Goal: Task Accomplishment & Management: Manage account settings

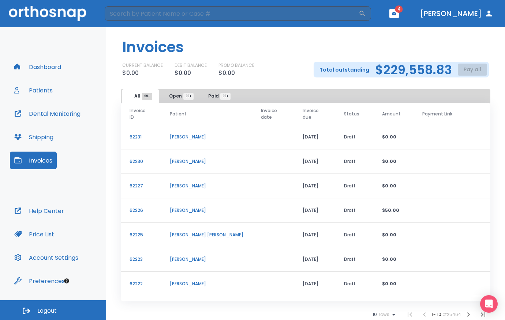
click at [284, 56] on header "Invoices" at bounding box center [305, 44] width 399 height 35
click at [53, 61] on button "Dashboard" at bounding box center [38, 67] width 56 height 18
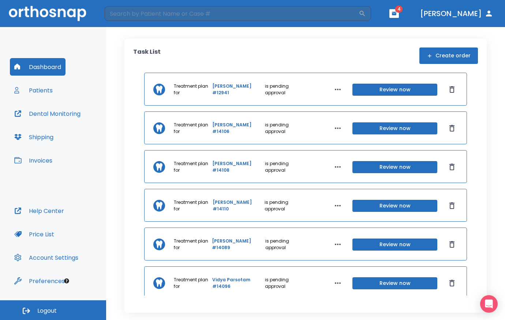
click at [448, 56] on button "Create order" at bounding box center [448, 56] width 59 height 16
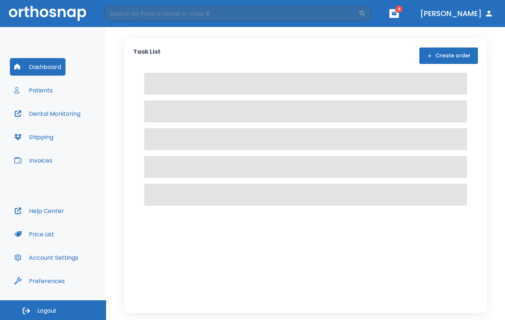
click at [488, 67] on div "Task List Create order" at bounding box center [305, 173] width 399 height 293
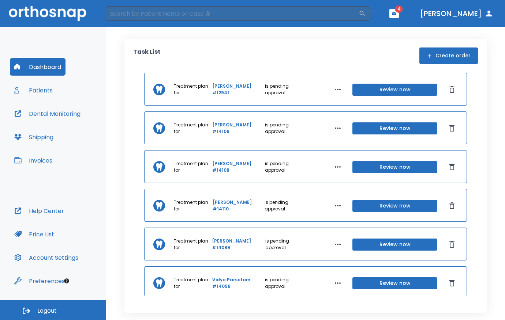
click at [485, 63] on div "Task List Create order Treatment plan for [PERSON_NAME] #12941 is pending appro…" at bounding box center [305, 176] width 362 height 274
click at [442, 57] on button "Create order" at bounding box center [448, 56] width 59 height 16
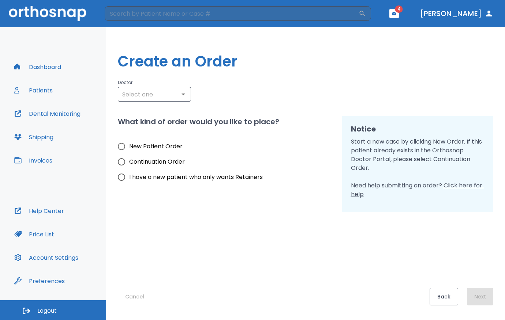
click at [445, 240] on div "Cancel Back Next" at bounding box center [305, 258] width 375 height 93
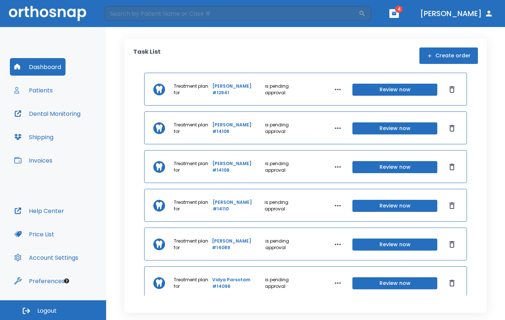
click at [281, 53] on div "Task List Create order" at bounding box center [305, 56] width 345 height 16
click at [214, 53] on div "Task List Create order" at bounding box center [305, 56] width 345 height 16
click at [49, 89] on button "Patients" at bounding box center [33, 91] width 47 height 18
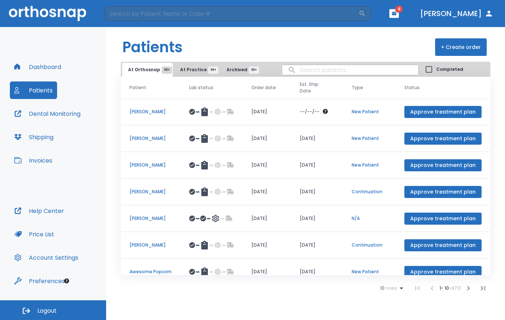
click at [233, 71] on span "Archived 99+" at bounding box center [239, 70] width 27 height 7
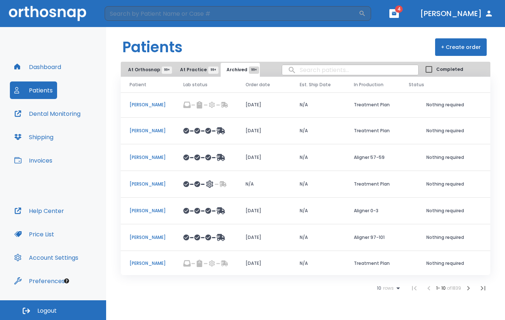
click at [140, 68] on span "At Orthosnap 99+" at bounding box center [147, 70] width 39 height 7
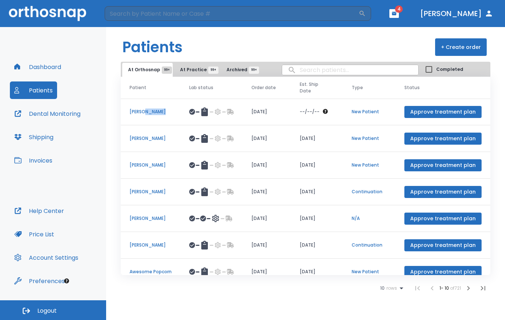
click at [150, 113] on p "[PERSON_NAME]" at bounding box center [150, 112] width 42 height 7
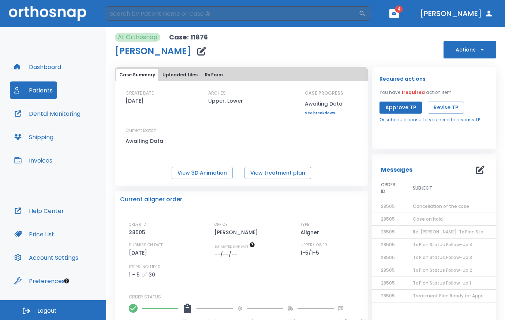
click at [478, 49] on icon "button" at bounding box center [481, 49] width 7 height 7
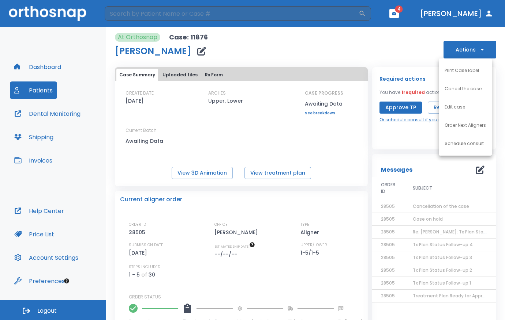
click at [326, 42] on div at bounding box center [252, 160] width 505 height 320
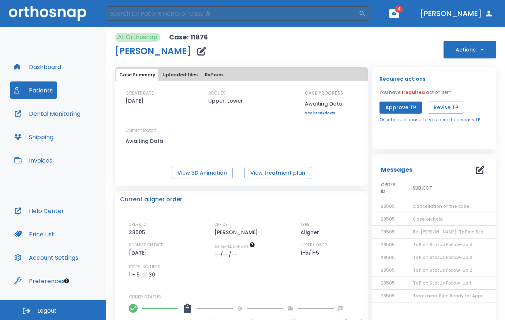
click at [332, 59] on div "At Orthosnap Case: 11876 [PERSON_NAME] Actions Case Summary Uploaded files Rx F…" at bounding box center [305, 213] width 381 height 373
click at [341, 60] on div "At Orthosnap Case: 11876 [PERSON_NAME] Actions Case Summary Uploaded files Rx F…" at bounding box center [305, 213] width 381 height 373
click at [324, 50] on div "At Orthosnap Case: 11876 [PERSON_NAME] Actions" at bounding box center [305, 46] width 381 height 26
click at [325, 51] on div "At Orthosnap Case: 11876 [PERSON_NAME] Actions" at bounding box center [305, 46] width 381 height 26
click at [34, 153] on button "Invoices" at bounding box center [33, 161] width 47 height 18
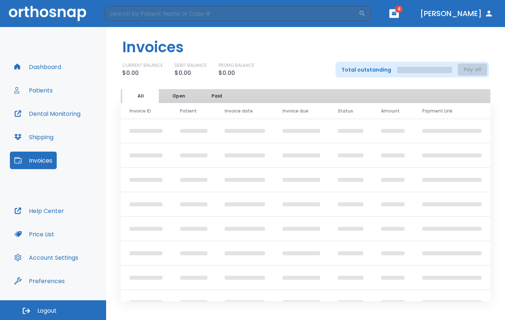
click at [35, 156] on button "Invoices" at bounding box center [33, 161] width 47 height 18
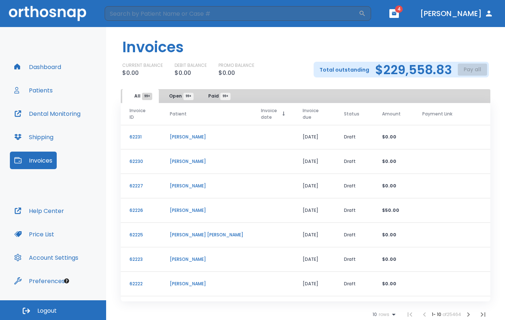
drag, startPoint x: 133, startPoint y: 130, endPoint x: 248, endPoint y: 117, distance: 116.0
click at [133, 134] on p "62231" at bounding box center [140, 137] width 23 height 7
click at [191, 134] on p "[PERSON_NAME]" at bounding box center [207, 137] width 74 height 7
click at [172, 95] on span "Open 99+" at bounding box center [178, 96] width 19 height 7
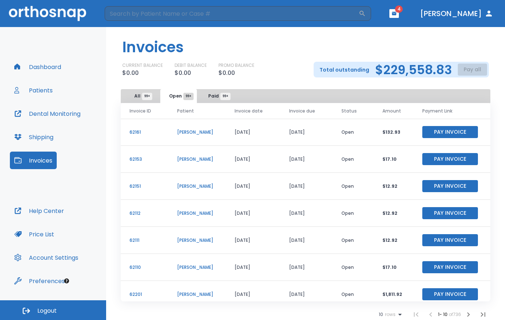
click at [191, 133] on p "[PERSON_NAME]" at bounding box center [197, 132] width 40 height 7
click at [205, 136] on td "[PERSON_NAME]" at bounding box center [197, 132] width 58 height 27
drag, startPoint x: 142, startPoint y: 95, endPoint x: 148, endPoint y: 95, distance: 6.2
click at [142, 95] on span "99+" at bounding box center [147, 96] width 10 height 7
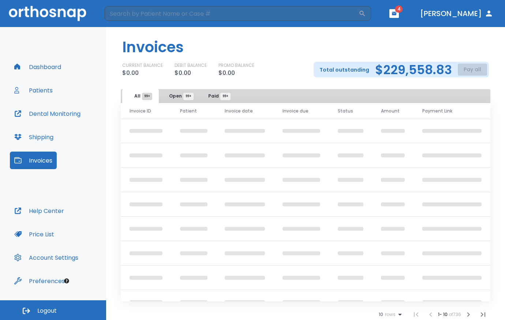
click at [180, 92] on button "Open 99+" at bounding box center [178, 96] width 37 height 14
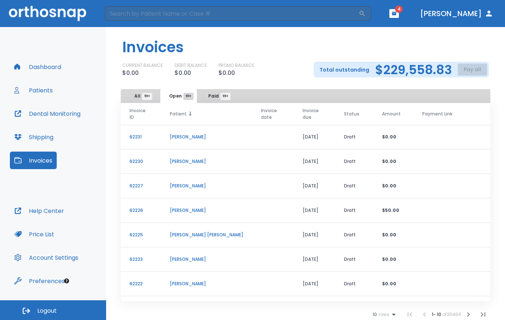
drag, startPoint x: 212, startPoint y: 97, endPoint x: 207, endPoint y: 104, distance: 8.6
click at [212, 97] on span "Paid 99+" at bounding box center [216, 96] width 17 height 7
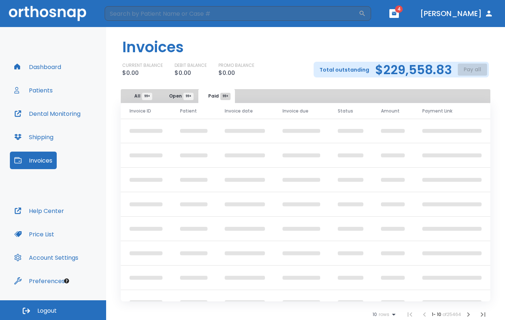
click at [182, 95] on span "Open 99+" at bounding box center [178, 96] width 19 height 7
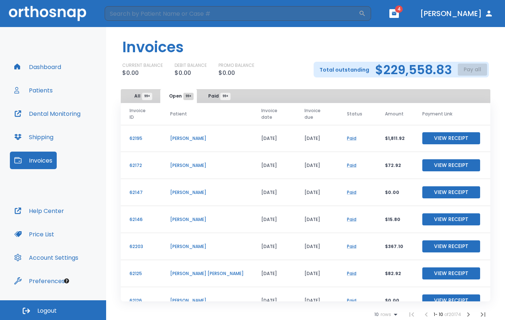
click at [217, 87] on div "Invoices CURRENT BALANCE $0.00 DEBIT BALANCE $0.00 PROMO BALANCE $0.00 Total ou…" at bounding box center [305, 58] width 399 height 62
click at [217, 95] on span "Paid 99+" at bounding box center [216, 96] width 17 height 7
click at [180, 93] on span "Open 99+" at bounding box center [178, 96] width 19 height 7
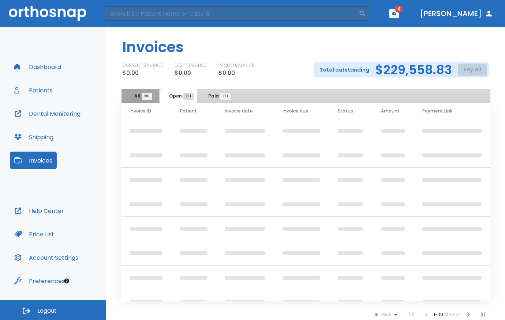
click at [140, 99] on span "All 99+" at bounding box center [140, 96] width 13 height 7
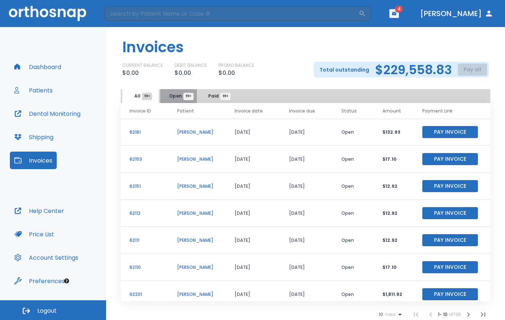
click at [182, 99] on span "Open 99+" at bounding box center [178, 96] width 19 height 7
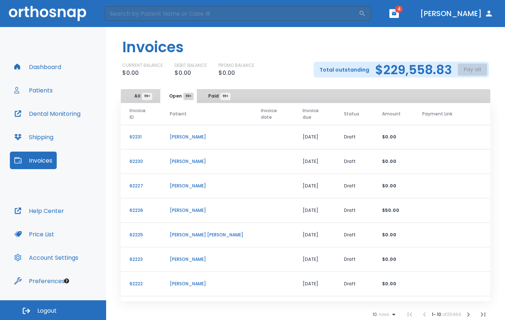
drag, startPoint x: 217, startPoint y: 93, endPoint x: 165, endPoint y: 97, distance: 51.7
click at [217, 93] on span "Paid 99+" at bounding box center [216, 96] width 17 height 7
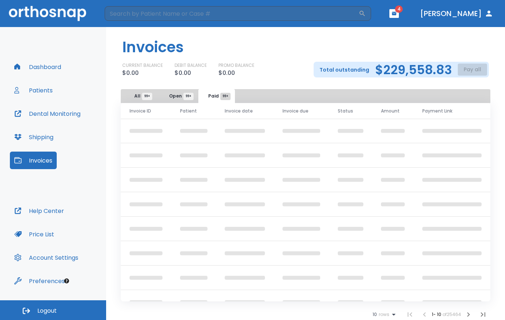
click at [178, 97] on span "Open 99+" at bounding box center [178, 96] width 19 height 7
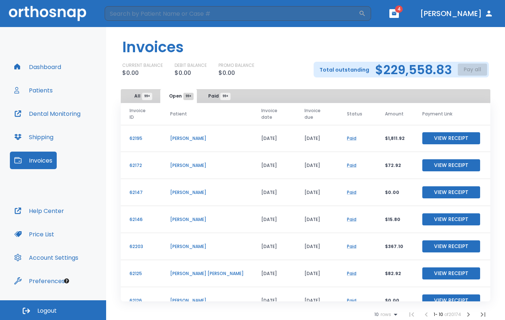
click at [182, 96] on span "Open 99+" at bounding box center [178, 96] width 19 height 7
click at [212, 101] on button "Paid 99+" at bounding box center [216, 96] width 37 height 14
click at [181, 93] on span "Open 99+" at bounding box center [178, 96] width 19 height 7
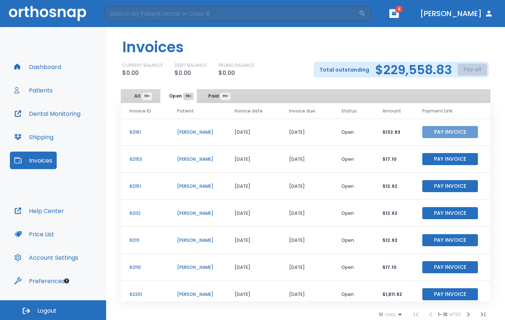
click at [439, 132] on button "Pay Invoice" at bounding box center [450, 132] width 56 height 12
click at [208, 99] on button "Paid 99+" at bounding box center [216, 96] width 37 height 14
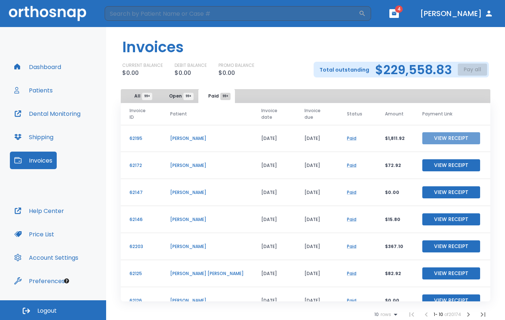
click at [452, 133] on button "View Receipt" at bounding box center [451, 138] width 58 height 12
click at [445, 132] on button "View Receipt" at bounding box center [451, 138] width 58 height 12
click at [37, 66] on button "Dashboard" at bounding box center [38, 67] width 56 height 18
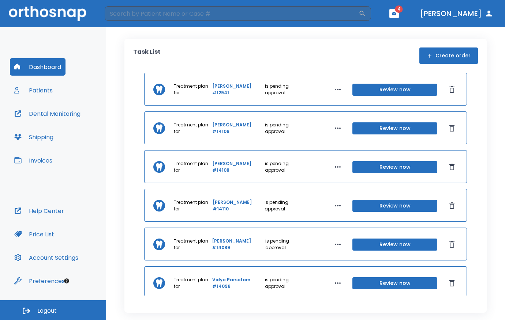
click at [37, 137] on button "Shipping" at bounding box center [34, 137] width 48 height 18
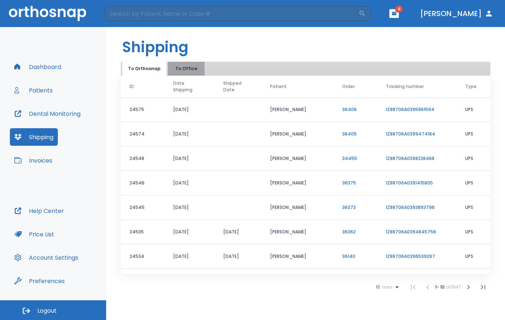
click at [184, 69] on button "To Office" at bounding box center [186, 69] width 37 height 14
drag, startPoint x: 147, startPoint y: 70, endPoint x: 169, endPoint y: 65, distance: 23.2
click at [147, 70] on button "To Orthosnap" at bounding box center [144, 69] width 44 height 14
click at [185, 69] on button "To Office" at bounding box center [186, 69] width 37 height 14
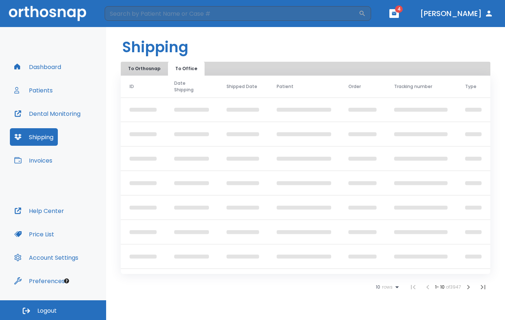
click at [260, 303] on div "Shipping To Orthosnap To Office ID Date Shipping Shipped Date Patient Order Tra…" at bounding box center [305, 173] width 399 height 293
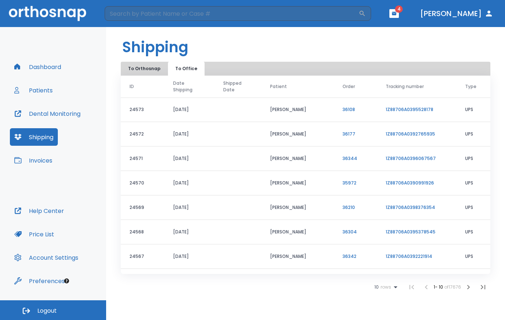
drag, startPoint x: 248, startPoint y: 293, endPoint x: 259, endPoint y: 296, distance: 11.0
click at [248, 293] on div "10 rows 1 - 10 of 17676" at bounding box center [305, 287] width 369 height 15
click at [289, 298] on div "Shipping To Orthosnap To Office ID Date Shipping Shipped Date Patient Order Tra…" at bounding box center [305, 173] width 399 height 293
drag, startPoint x: 132, startPoint y: 68, endPoint x: 144, endPoint y: 67, distance: 12.1
click at [132, 68] on button "To Orthosnap" at bounding box center [144, 69] width 44 height 14
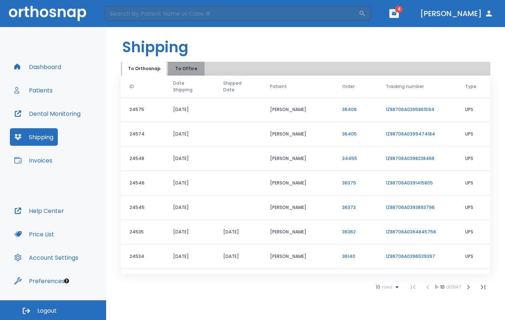
click at [191, 68] on button "To Office" at bounding box center [186, 69] width 37 height 14
click at [143, 71] on button "To Orthosnap" at bounding box center [144, 69] width 44 height 14
click at [42, 93] on button "Patients" at bounding box center [33, 91] width 47 height 18
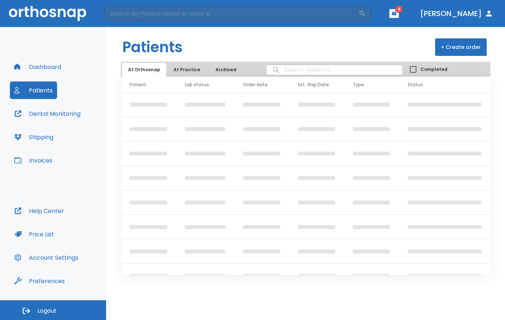
click at [47, 136] on button "Shipping" at bounding box center [34, 137] width 48 height 18
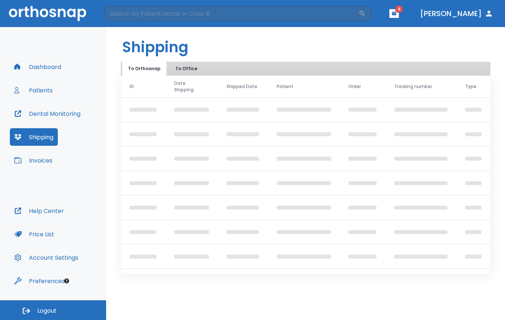
click at [185, 73] on button "To Office" at bounding box center [186, 69] width 37 height 14
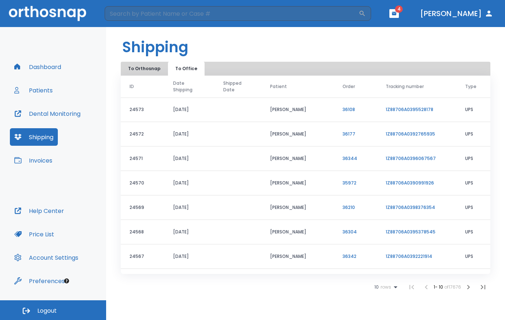
click at [41, 93] on button "Patients" at bounding box center [33, 91] width 47 height 18
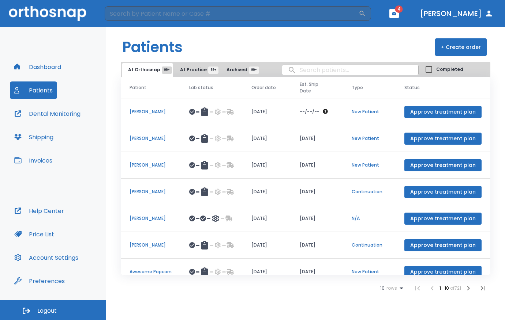
click at [152, 111] on p "[PERSON_NAME]" at bounding box center [150, 112] width 42 height 7
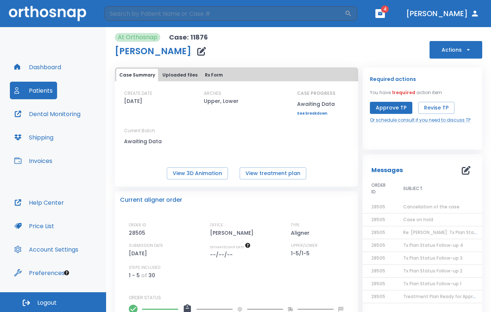
click at [323, 147] on div "CREATE DATE [DATE] ARCHES Upper, Lower CASE PROGRESS Awaiting Data Upper progre…" at bounding box center [236, 121] width 243 height 63
drag, startPoint x: 182, startPoint y: 148, endPoint x: 222, endPoint y: 146, distance: 39.2
click at [185, 148] on div "Current Batch Awaiting Data" at bounding box center [157, 140] width 66 height 26
click at [228, 146] on div "CREATE DATE [DATE] ARCHES Upper, Lower CASE PROGRESS Awaiting Data Upper progre…" at bounding box center [236, 121] width 243 height 63
click at [316, 146] on div "CREATE DATE [DATE] ARCHES Upper, Lower CASE PROGRESS Awaiting Data Upper progre…" at bounding box center [236, 121] width 243 height 63
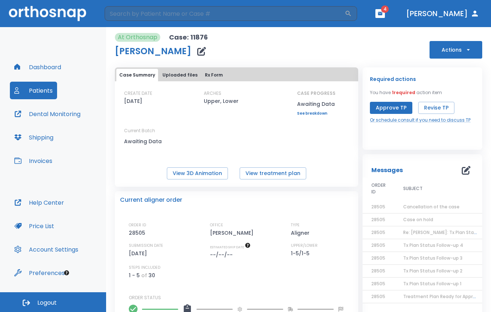
click at [180, 155] on div "CREATE DATE [DATE] ARCHES Upper, Lower CASE PROGRESS Awaiting Data Upper progre…" at bounding box center [236, 134] width 243 height 89
drag, startPoint x: 233, startPoint y: 146, endPoint x: 256, endPoint y: 147, distance: 22.3
click at [234, 146] on div "CREATE DATE [DATE] ARCHES Upper, Lower CASE PROGRESS Awaiting Data Upper progre…" at bounding box center [236, 121] width 243 height 63
click at [264, 147] on div "CREATE DATE [DATE] ARCHES Upper, Lower CASE PROGRESS Awaiting Data Upper progre…" at bounding box center [236, 121] width 243 height 63
drag, startPoint x: 259, startPoint y: 146, endPoint x: 215, endPoint y: 145, distance: 43.9
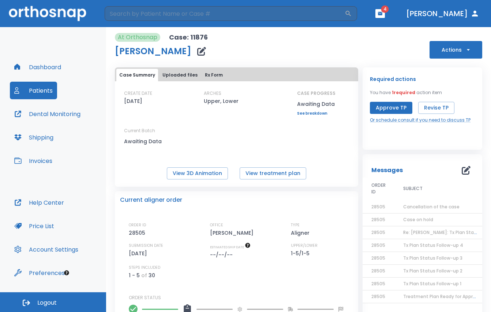
click at [257, 146] on div "CREATE DATE [DATE] ARCHES Upper, Lower CASE PROGRESS Awaiting Data Upper progre…" at bounding box center [236, 121] width 243 height 63
click at [213, 146] on div "CREATE DATE [DATE] ARCHES Upper, Lower CASE PROGRESS Awaiting Data Upper progre…" at bounding box center [236, 121] width 243 height 63
click at [287, 146] on div "CREATE DATE [DATE] ARCHES Upper, Lower CASE PROGRESS Awaiting Data Upper progre…" at bounding box center [236, 121] width 243 height 63
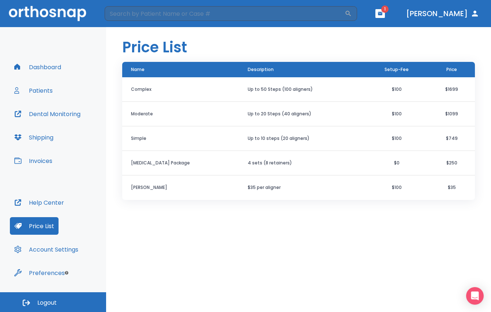
click at [257, 219] on div "Price List Name Description Setup-Fee Price Complex Up to 50 Steps (100 aligner…" at bounding box center [298, 169] width 385 height 285
click at [474, 206] on div "Price List Name Description Setup-Fee Price Complex Up to 50 Steps (100 aligner…" at bounding box center [298, 169] width 385 height 285
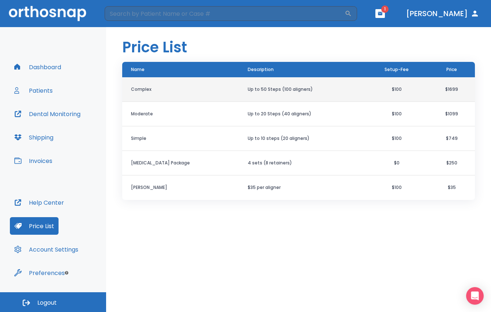
click at [182, 95] on th "Complex" at bounding box center [180, 89] width 117 height 25
click at [286, 93] on td "Up to 50 Steps (100 aligners)" at bounding box center [302, 89] width 126 height 25
click at [434, 93] on td "$1699" at bounding box center [451, 89] width 46 height 25
click at [470, 85] on td "$1699" at bounding box center [451, 89] width 46 height 25
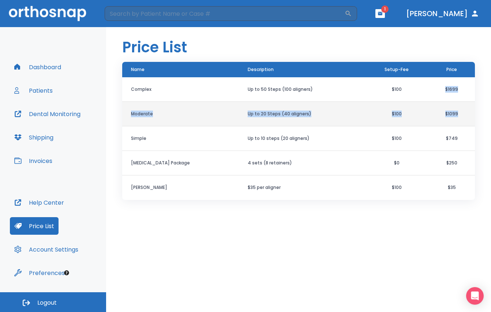
drag, startPoint x: 435, startPoint y: 90, endPoint x: 464, endPoint y: 108, distance: 34.6
click at [465, 107] on tbody "Complex Up to 50 Steps (100 aligners) $100 $1699 Moderate Up to 20 Steps (40 al…" at bounding box center [298, 138] width 353 height 123
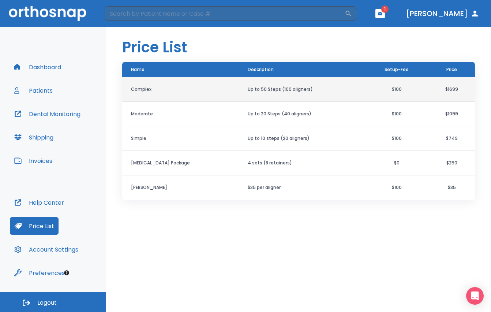
click at [389, 89] on td "$100" at bounding box center [397, 89] width 64 height 25
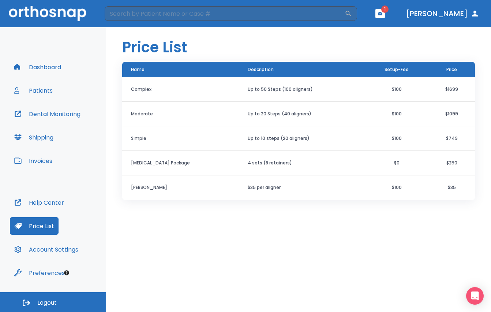
click at [358, 268] on div "Price List Name Description Setup-Fee Price Complex Up to 50 Steps (100 aligner…" at bounding box center [298, 169] width 385 height 285
click at [356, 255] on div "Price List Name Description Setup-Fee Price Complex Up to 50 Steps (100 aligner…" at bounding box center [298, 169] width 385 height 285
click at [38, 248] on button "Account Settings" at bounding box center [46, 249] width 73 height 18
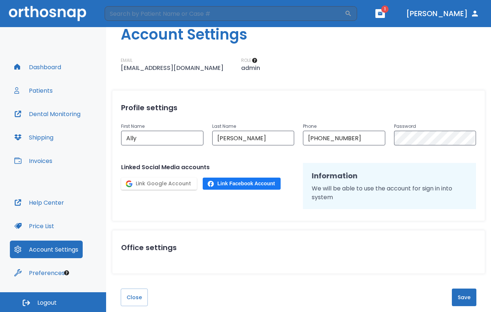
scroll to position [14, 0]
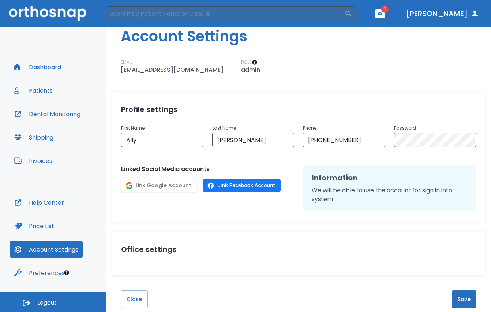
click at [414, 82] on div "Account Settings EMAIL ally@orthosnap.com ROLE admin Profile settings First Nam…" at bounding box center [298, 169] width 385 height 285
click at [344, 73] on div "EMAIL ally@orthosnap.com ROLE admin" at bounding box center [298, 66] width 385 height 15
click at [346, 111] on h2 "Profile settings" at bounding box center [298, 109] width 355 height 11
drag, startPoint x: 341, startPoint y: 77, endPoint x: 342, endPoint y: 95, distance: 18.7
click at [341, 76] on div "Account Settings EMAIL ally@orthosnap.com ROLE admin Profile settings First Nam…" at bounding box center [298, 169] width 385 height 285
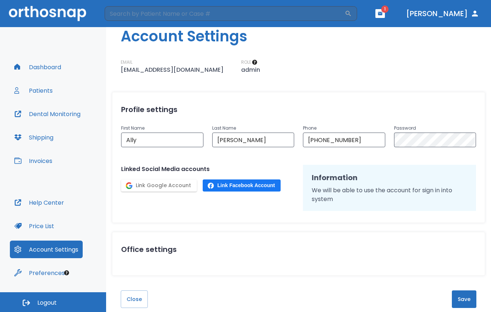
drag, startPoint x: 342, startPoint y: 100, endPoint x: 341, endPoint y: 93, distance: 6.6
click at [342, 100] on div "Profile settings First Name Ally ​ Last Name Suazo ​ Phone +1 (516) 506-7606 ​ …" at bounding box center [298, 157] width 373 height 131
click at [342, 76] on div "Account Settings EMAIL ally@orthosnap.com ROLE admin Profile settings First Nam…" at bounding box center [298, 169] width 385 height 285
click at [346, 104] on h2 "Profile settings" at bounding box center [298, 109] width 355 height 11
click at [345, 76] on div "Account Settings EMAIL ally@orthosnap.com ROLE admin Profile settings First Nam…" at bounding box center [298, 169] width 385 height 285
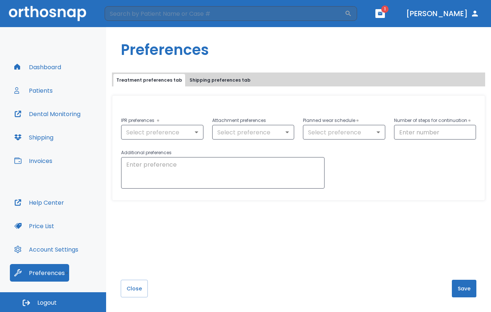
click at [194, 75] on button "Shipping preferences tab" at bounding box center [220, 80] width 67 height 12
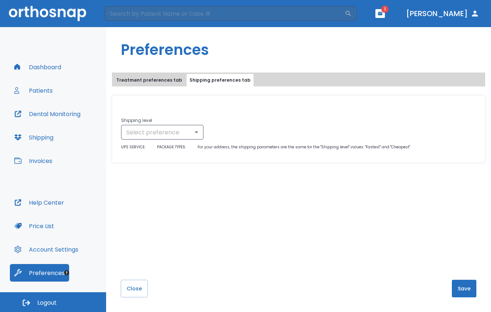
click at [152, 71] on div "Preferences Treatment preferences tab Shipping preferences tab Shipping level S…" at bounding box center [298, 169] width 385 height 285
click at [153, 82] on button "Treatment preferences tab" at bounding box center [149, 80] width 72 height 12
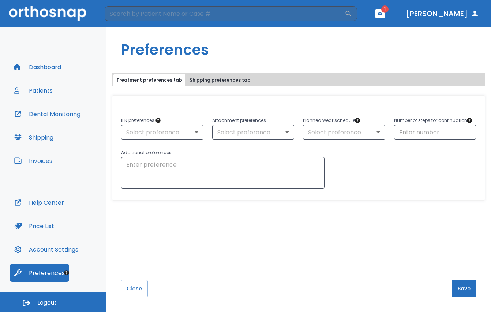
click at [379, 207] on div at bounding box center [298, 206] width 385 height 12
click at [198, 78] on button "Shipping preferences tab" at bounding box center [220, 80] width 67 height 12
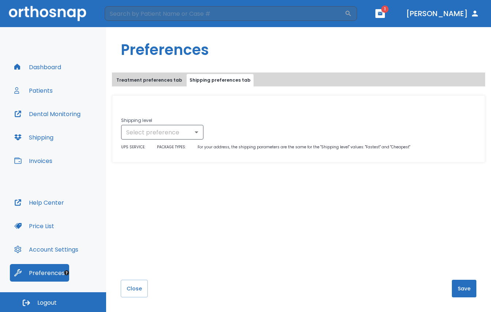
click at [436, 188] on div "Close Save" at bounding box center [298, 243] width 385 height 138
click at [459, 217] on div "Close Save" at bounding box center [298, 243] width 385 height 138
click at [443, 232] on div "Close Save" at bounding box center [298, 243] width 385 height 138
click at [430, 226] on div "Close Save" at bounding box center [298, 243] width 385 height 138
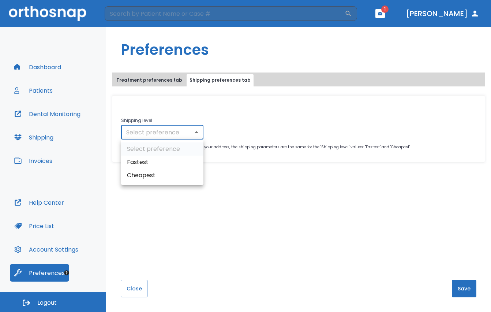
click at [189, 135] on body "​ 1 Dr. Suazo Dashboard Patients Dental Monitoring Shipping Invoices Help Cente…" at bounding box center [245, 156] width 491 height 312
click at [173, 223] on div at bounding box center [245, 156] width 491 height 312
click at [166, 129] on body "​ 1 Dr. Suazo Dashboard Patients Dental Monitoring Shipping Invoices Help Cente…" at bounding box center [245, 156] width 491 height 312
click at [269, 192] on div at bounding box center [245, 156] width 491 height 312
click at [185, 129] on body "​ 1 Dr. Suazo Dashboard Patients Dental Monitoring Shipping Invoices Help Cente…" at bounding box center [245, 156] width 491 height 312
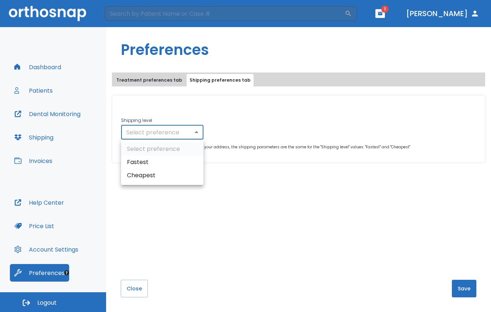
click at [131, 82] on div at bounding box center [245, 156] width 491 height 312
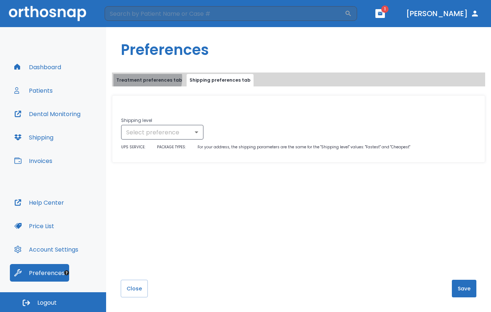
click at [147, 78] on button "Treatment preferences tab" at bounding box center [149, 80] width 72 height 12
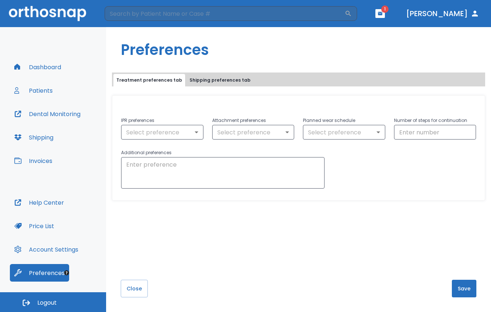
click at [211, 252] on div "Close Save" at bounding box center [298, 261] width 385 height 99
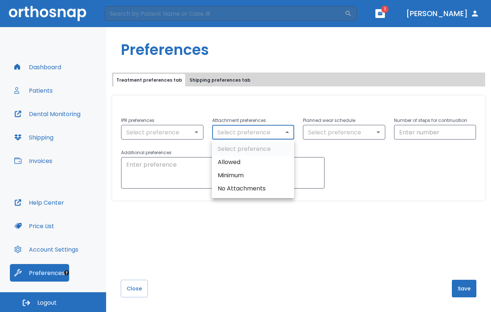
click at [274, 136] on body "​ 1 Dr. Suazo Dashboard Patients Dental Monitoring Shipping Invoices Help Cente…" at bounding box center [245, 156] width 491 height 312
click at [267, 235] on div at bounding box center [245, 156] width 491 height 312
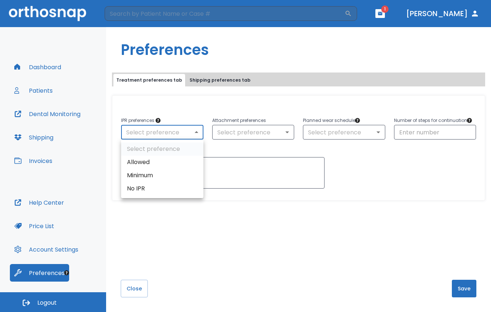
click at [179, 135] on body "​ 1 Dr. Suazo Dashboard Patients Dental Monitoring Shipping Invoices Help Cente…" at bounding box center [245, 156] width 491 height 312
click at [259, 130] on div at bounding box center [245, 156] width 491 height 312
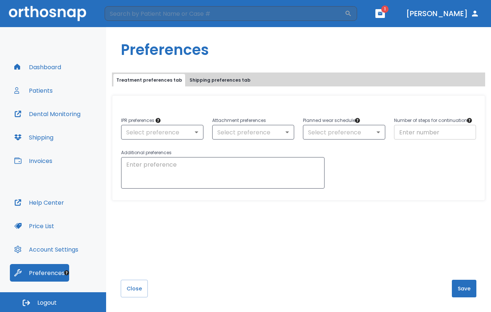
click at [420, 129] on input "number" at bounding box center [435, 132] width 82 height 15
click at [361, 133] on body "​ 1 Dr. Suazo Dashboard Patients Dental Monitoring Shipping Invoices Help Cente…" at bounding box center [245, 156] width 491 height 312
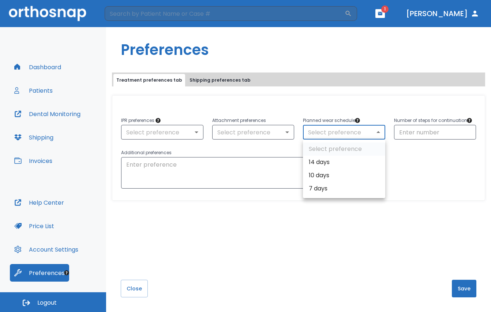
click at [324, 242] on div at bounding box center [245, 156] width 491 height 312
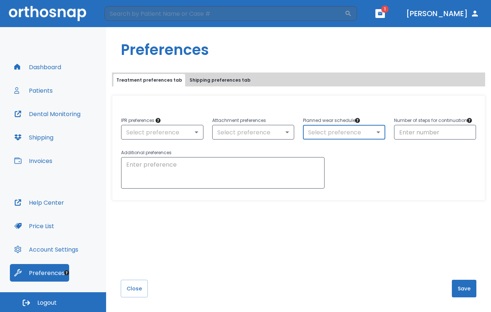
click at [196, 181] on textarea at bounding box center [222, 172] width 193 height 25
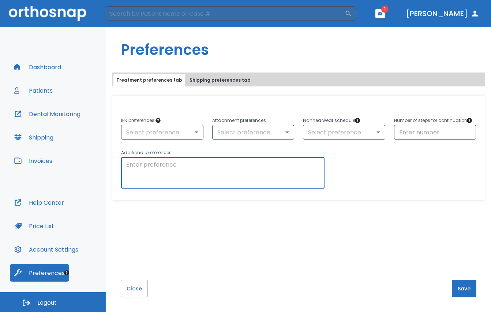
click at [242, 256] on div "Close Save" at bounding box center [298, 261] width 385 height 99
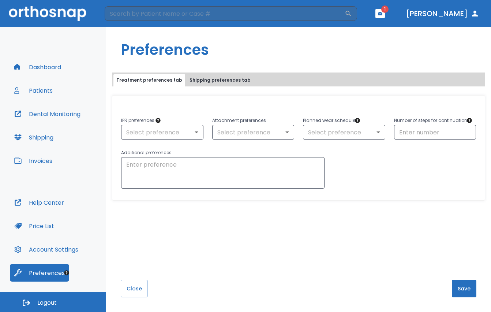
click at [234, 76] on button "Shipping preferences tab" at bounding box center [220, 80] width 67 height 12
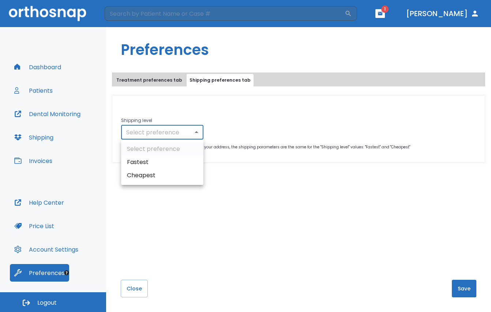
click at [184, 131] on body "​ 1 Dr. Suazo Dashboard Patients Dental Monitoring Shipping Invoices Help Cente…" at bounding box center [245, 156] width 491 height 312
click at [424, 248] on div at bounding box center [245, 156] width 491 height 312
